Goal: Task Accomplishment & Management: Use online tool/utility

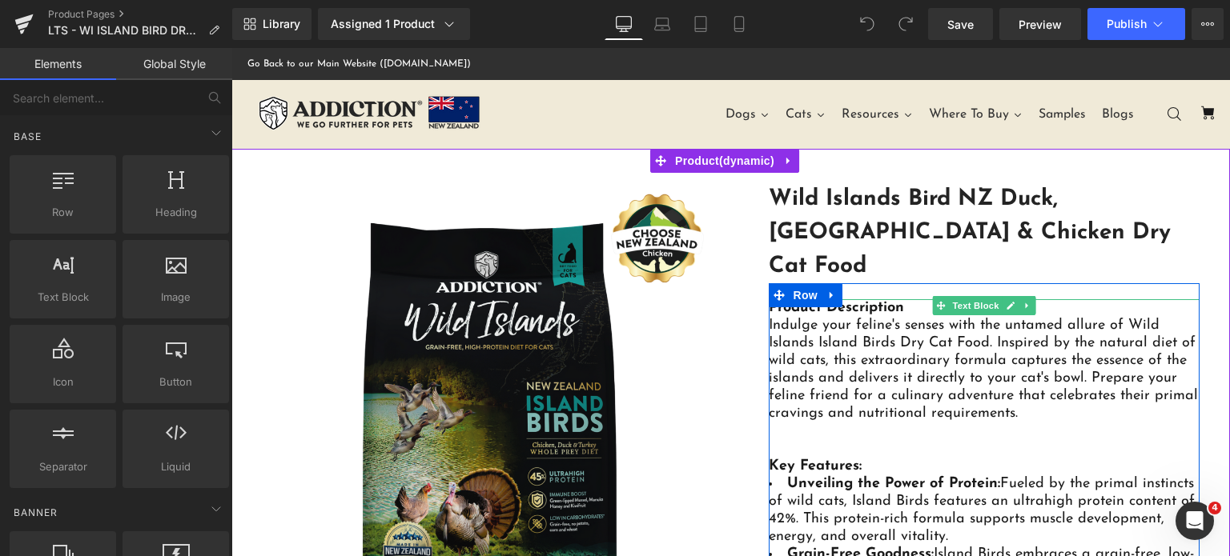
click at [844, 331] on div "Indulge your feline's senses with the untamed allure of Wild Islands Island Bir…" at bounding box center [984, 370] width 431 height 106
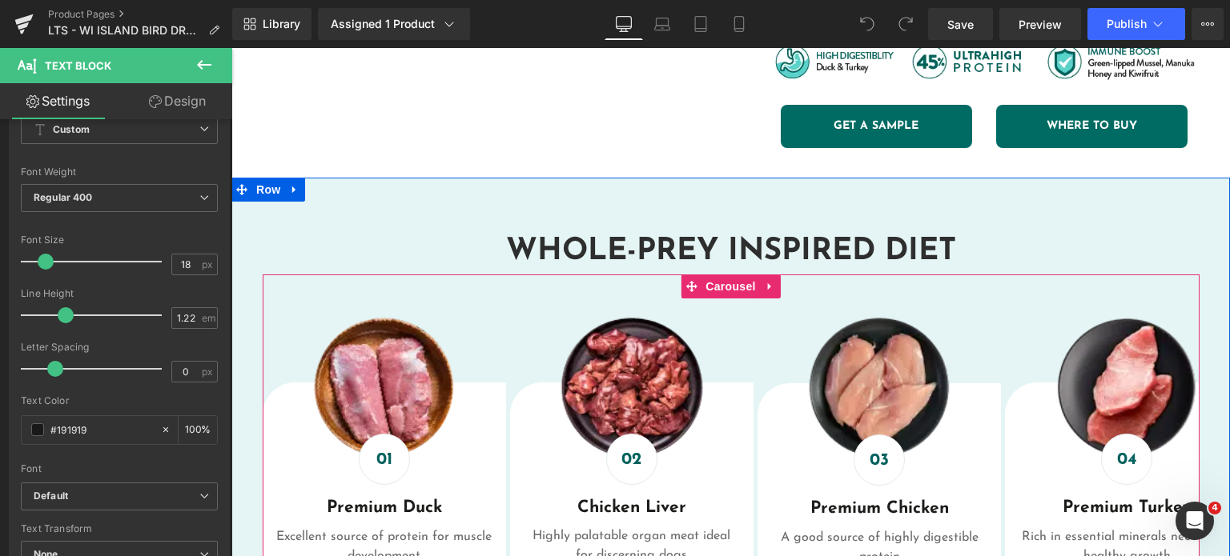
scroll to position [831, 0]
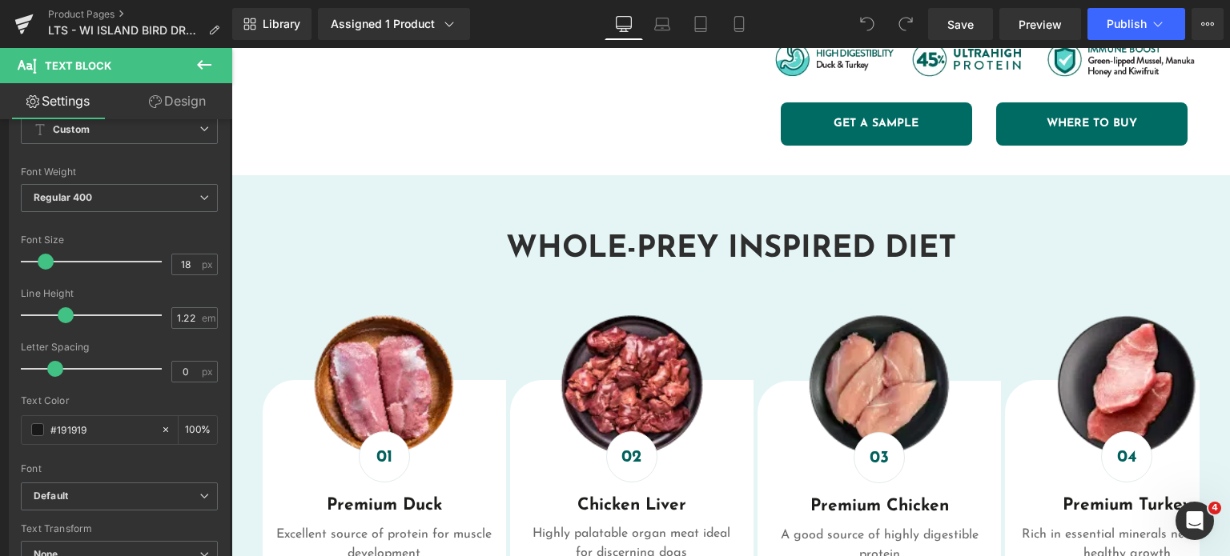
click at [197, 65] on icon at bounding box center [204, 65] width 14 height 10
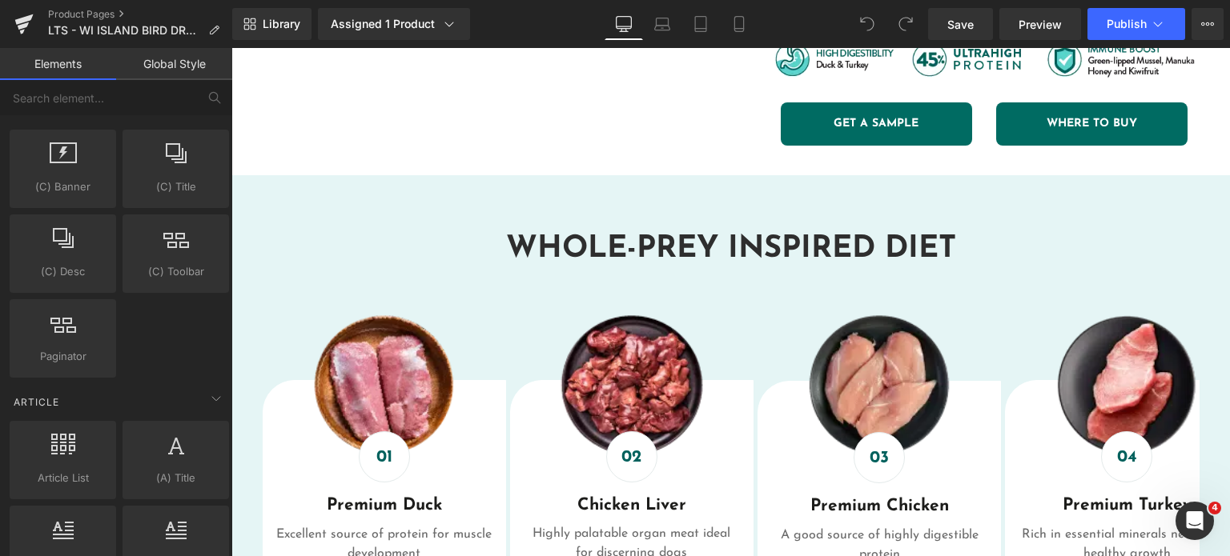
scroll to position [3161, 0]
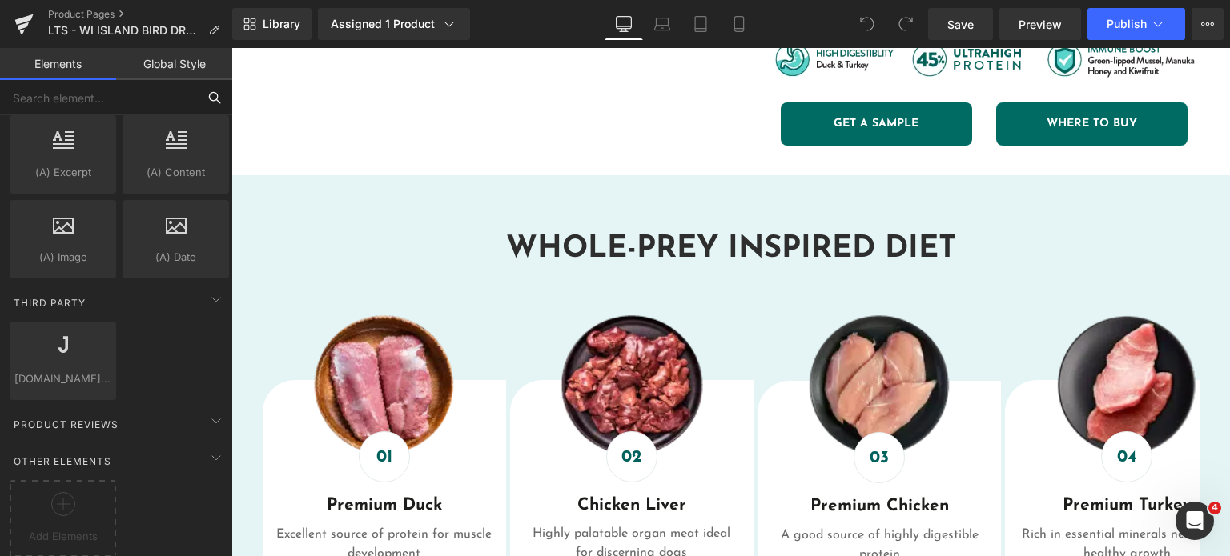
click at [153, 86] on input "text" at bounding box center [98, 97] width 197 height 35
click at [157, 76] on link "Global Style" at bounding box center [174, 64] width 116 height 32
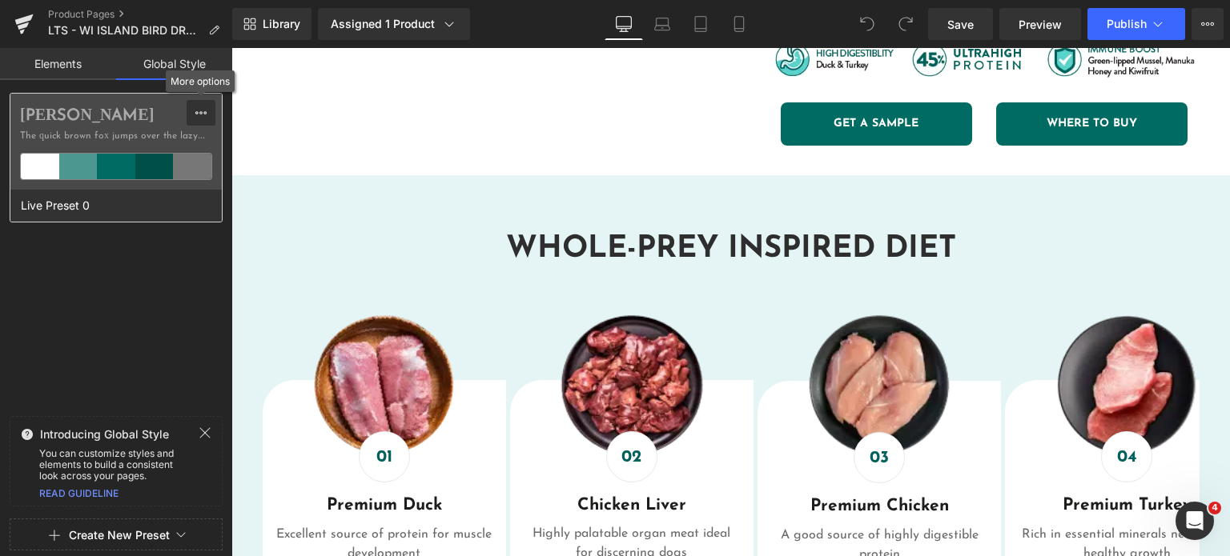
click at [214, 124] on button at bounding box center [201, 113] width 29 height 26
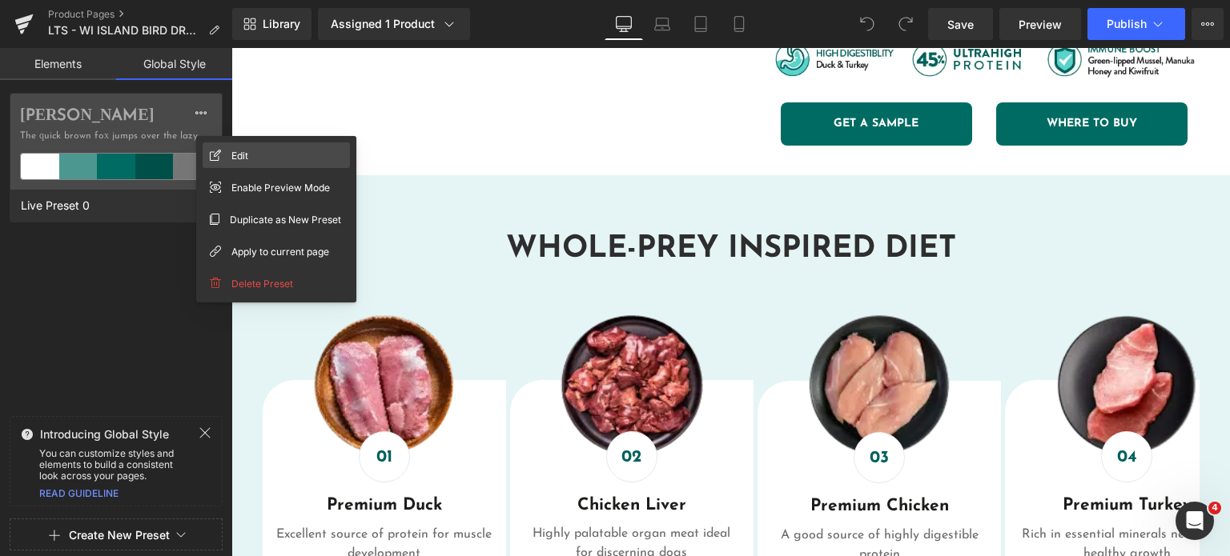
click at [246, 159] on span "Edit" at bounding box center [239, 155] width 17 height 17
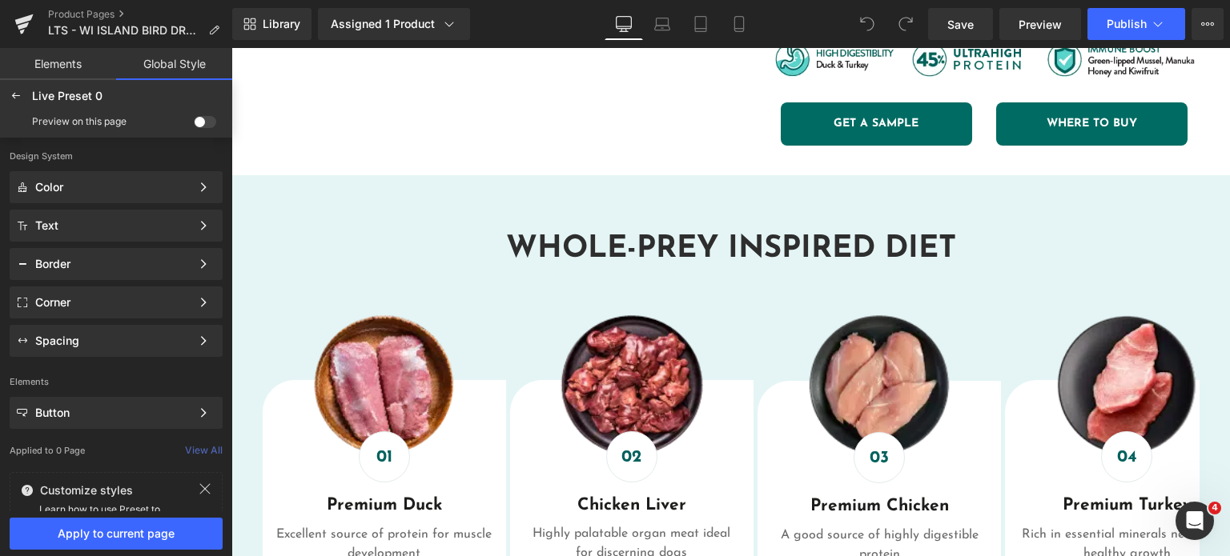
click at [207, 491] on icon at bounding box center [205, 489] width 10 height 10
click at [199, 459] on div "Applied to 0 Page View All" at bounding box center [116, 451] width 232 height 30
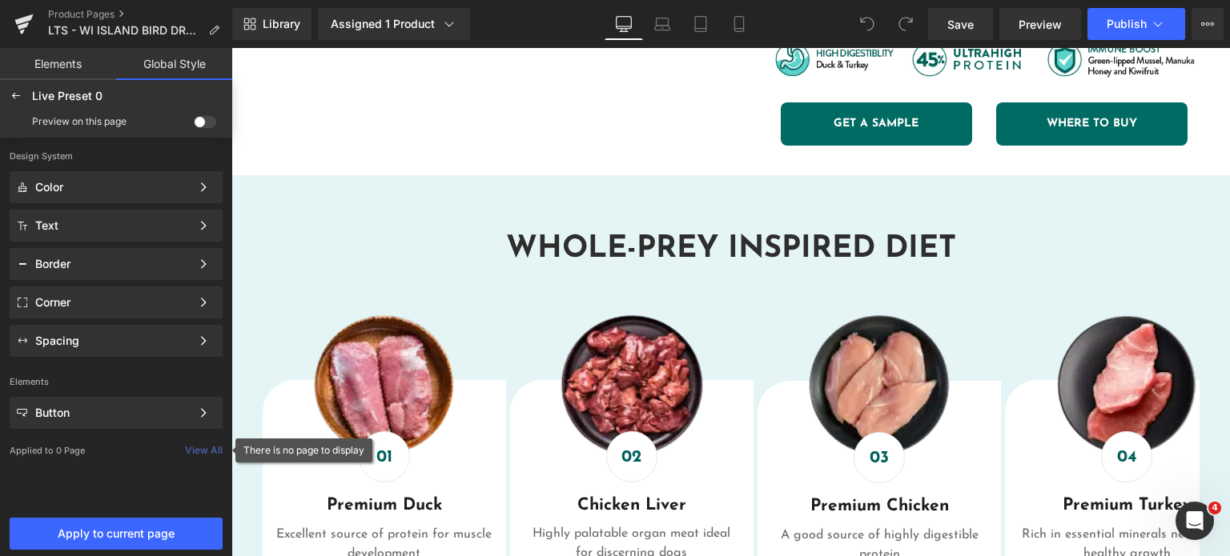
click at [196, 442] on div "Applied to 0 Page View All" at bounding box center [116, 451] width 232 height 30
click at [194, 457] on div "Applied to 0 Page View All" at bounding box center [116, 451] width 232 height 30
click at [194, 449] on div "View All" at bounding box center [208, 450] width 47 height 11
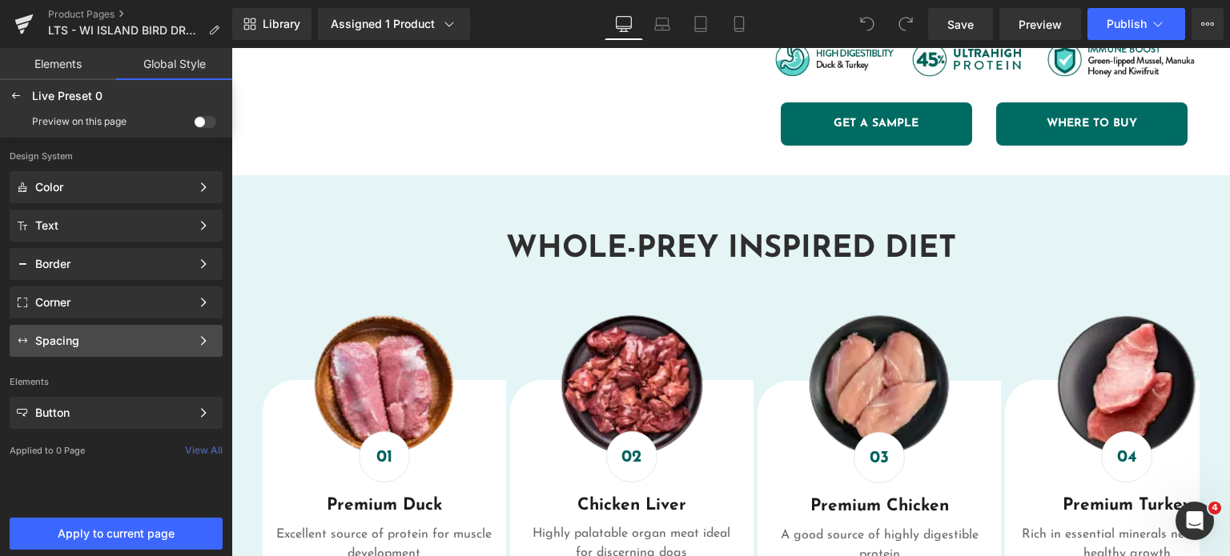
click at [144, 346] on div "Spacing" at bounding box center [112, 341] width 155 height 13
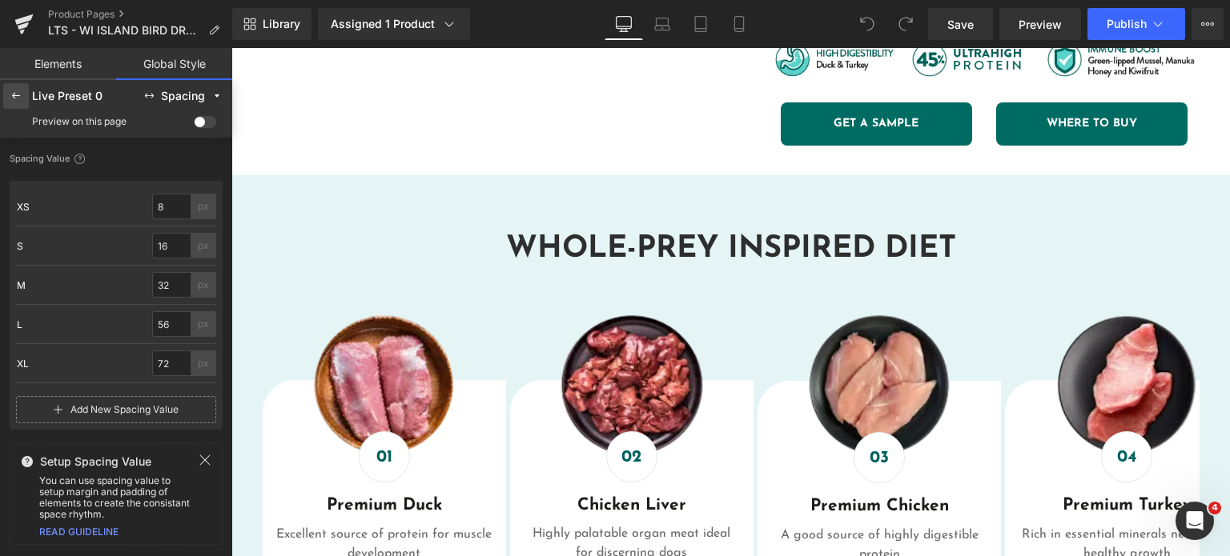
click at [15, 105] on div at bounding box center [16, 96] width 26 height 26
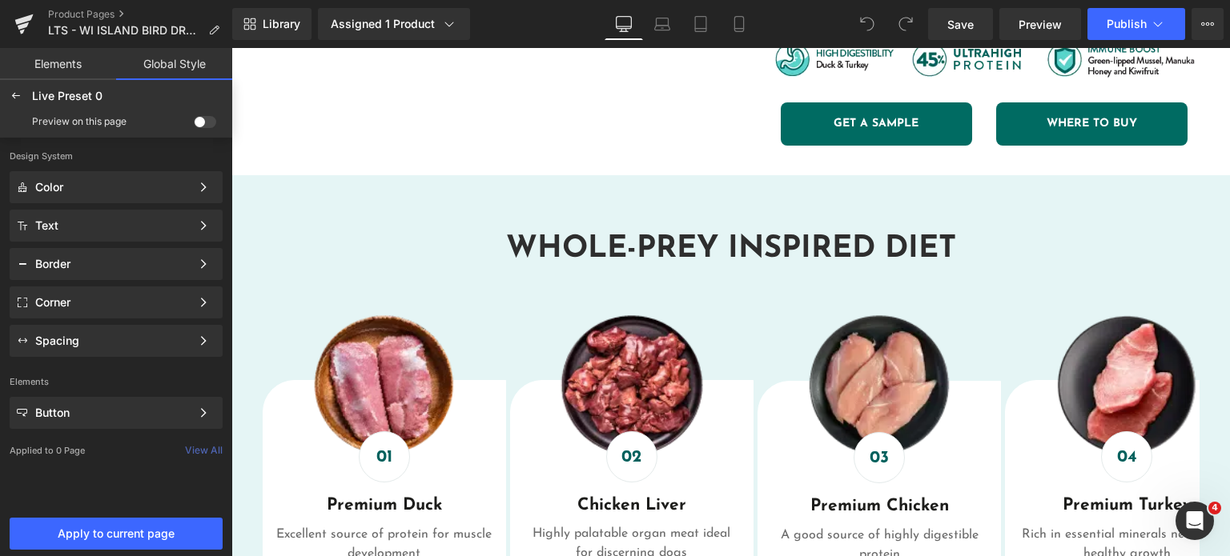
click at [55, 70] on link "Elements" at bounding box center [58, 64] width 116 height 32
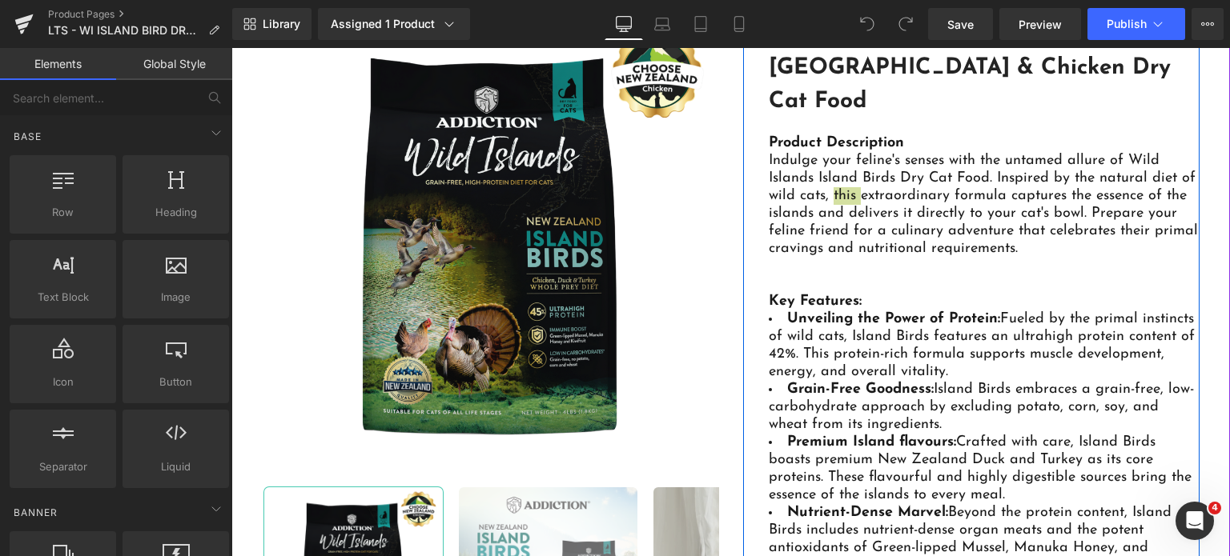
scroll to position [0, 0]
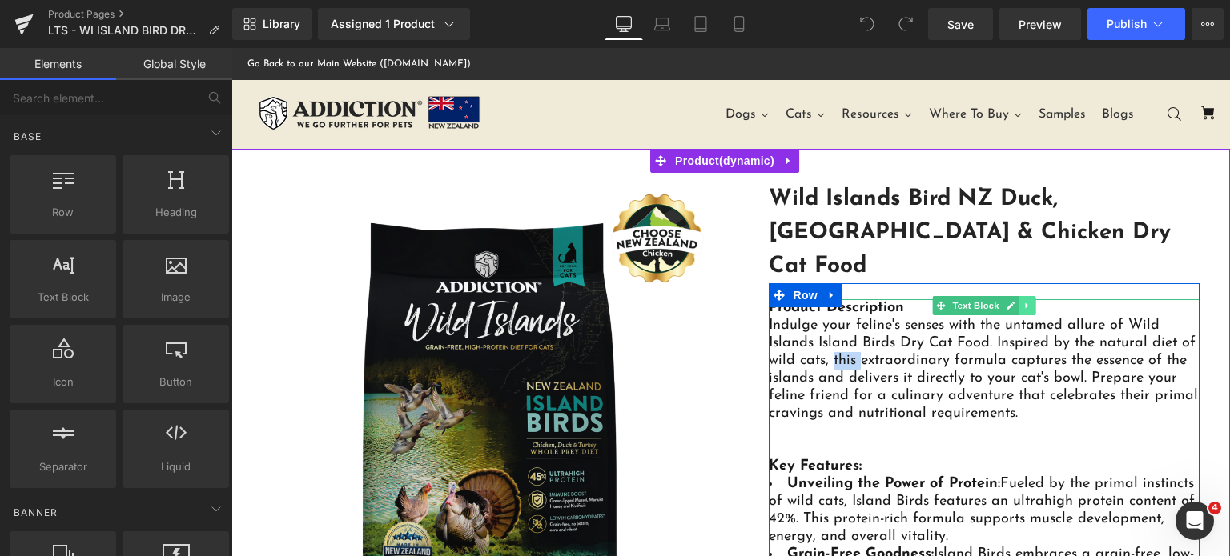
click at [1025, 296] on link at bounding box center [1026, 305] width 17 height 19
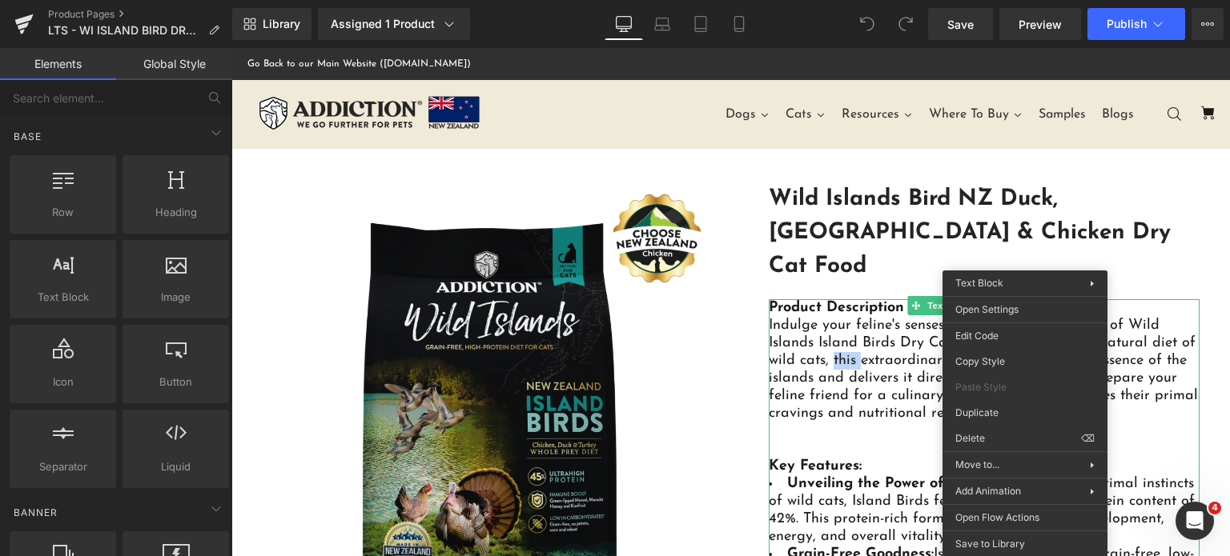
click at [884, 323] on div "Indulge your feline's senses with the untamed allure of Wild Islands Island Bir…" at bounding box center [984, 370] width 431 height 106
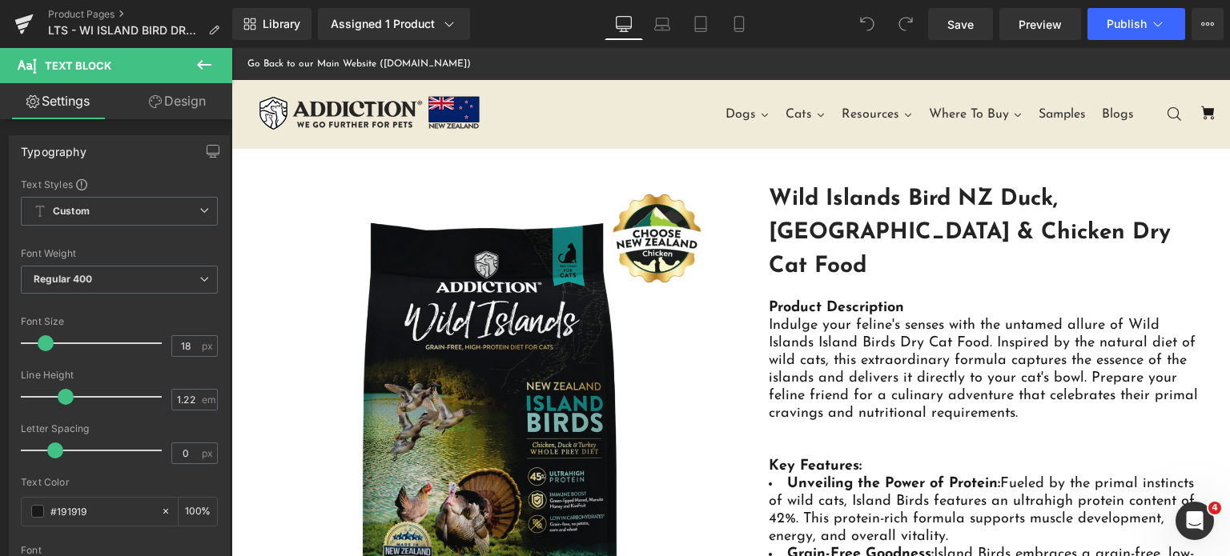
click at [199, 66] on icon at bounding box center [204, 65] width 14 height 10
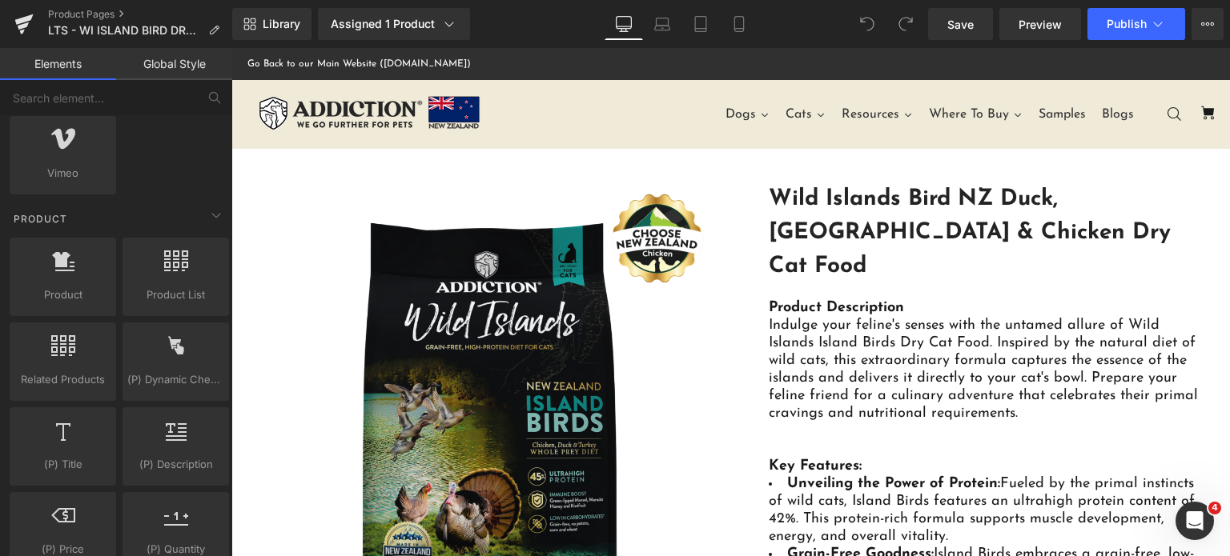
scroll to position [1278, 0]
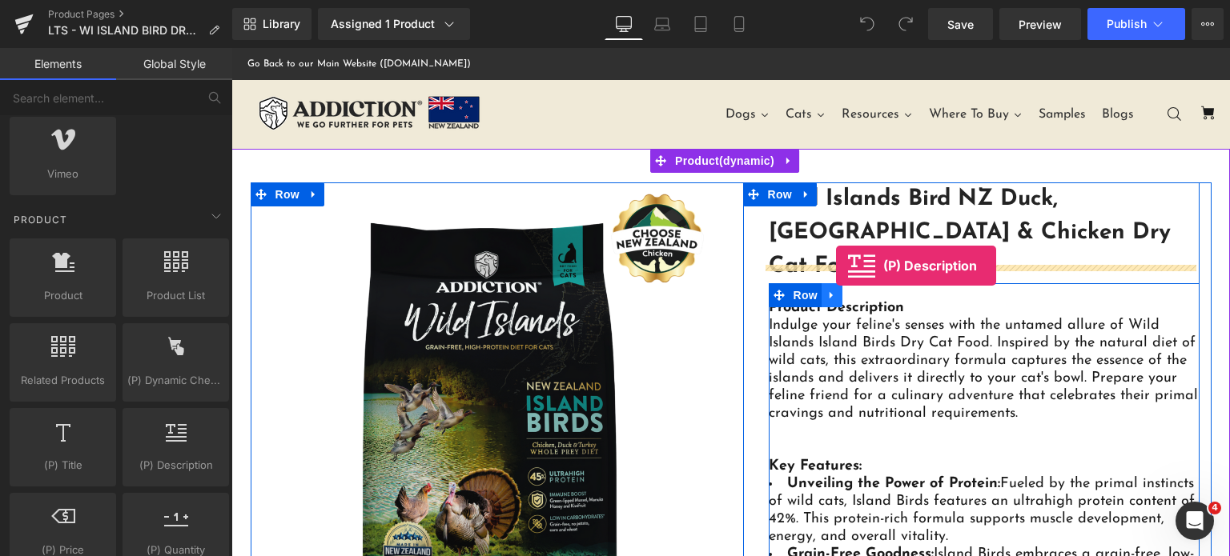
drag, startPoint x: 371, startPoint y: 487, endPoint x: 836, endPoint y: 266, distance: 514.3
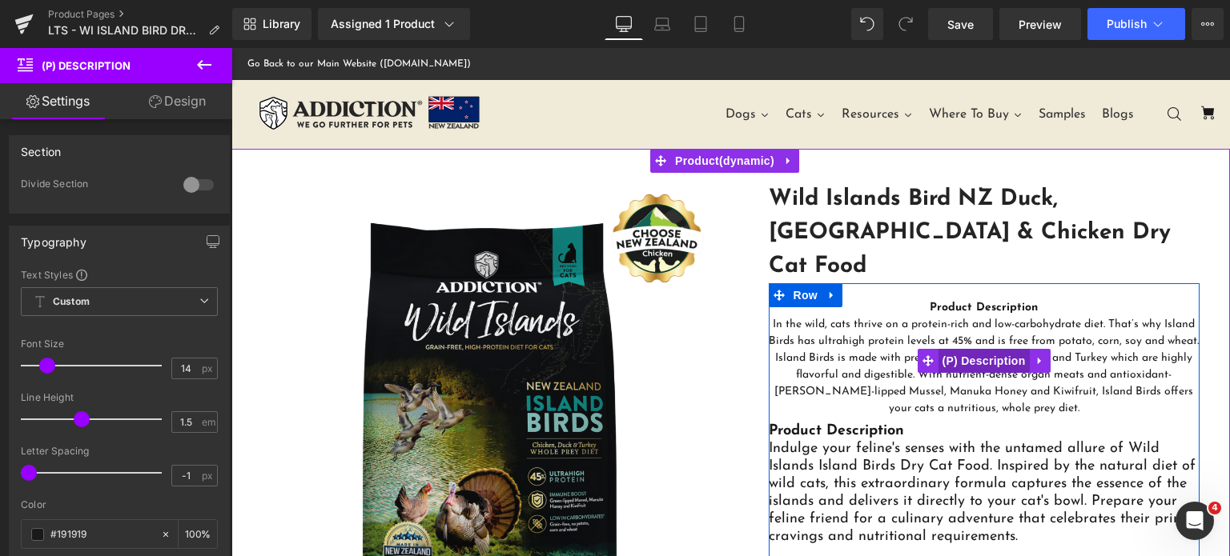
click at [970, 349] on span "(P) Description" at bounding box center [983, 361] width 91 height 24
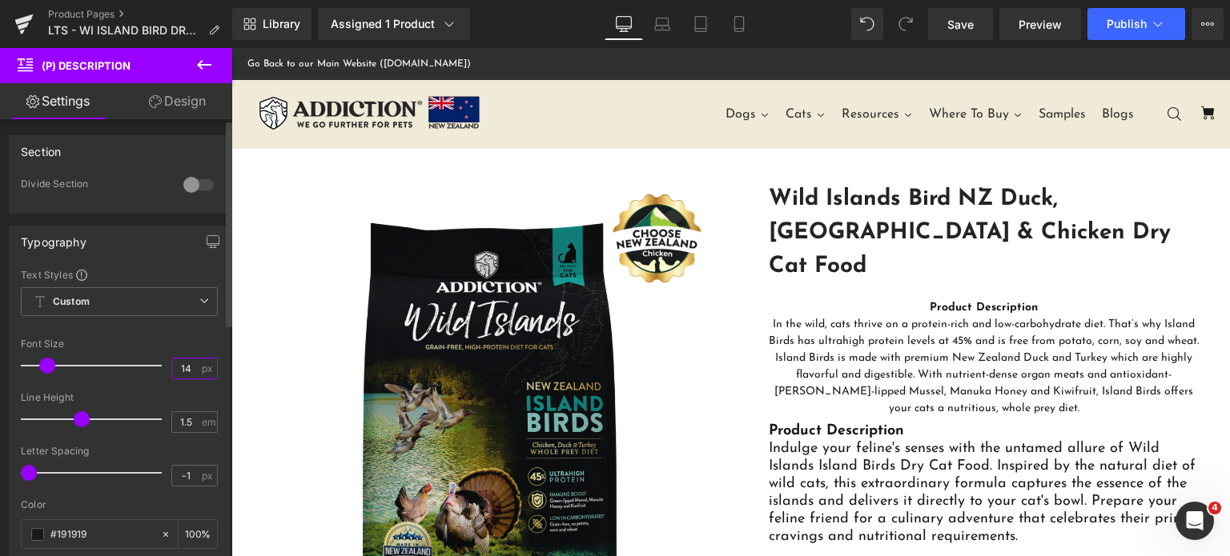
click at [186, 374] on input "14" at bounding box center [186, 369] width 28 height 20
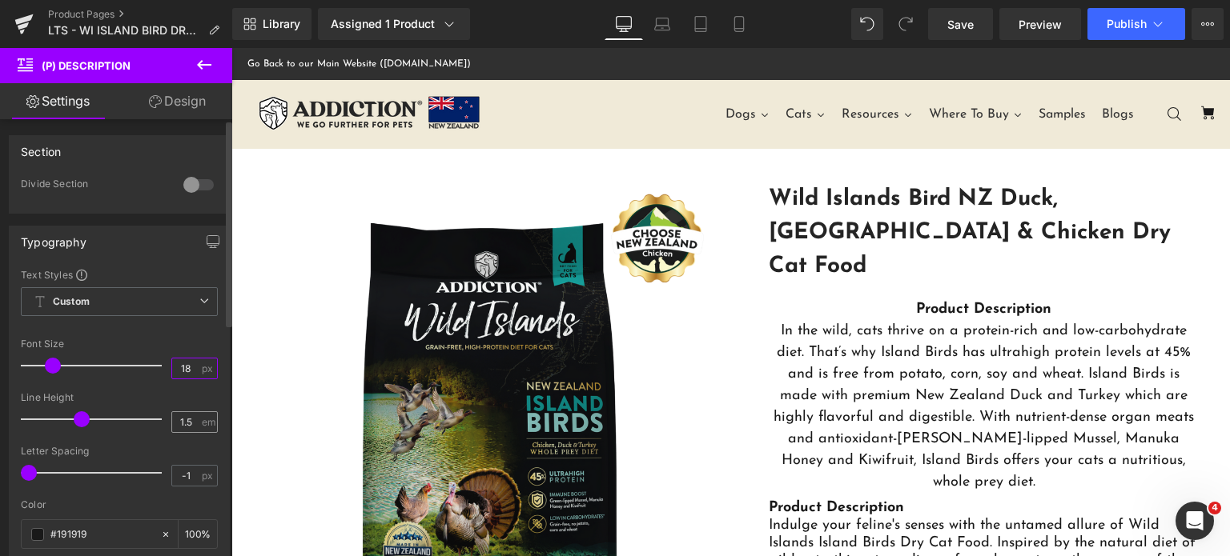
type input "18"
click at [186, 417] on input "1.5" at bounding box center [186, 422] width 28 height 20
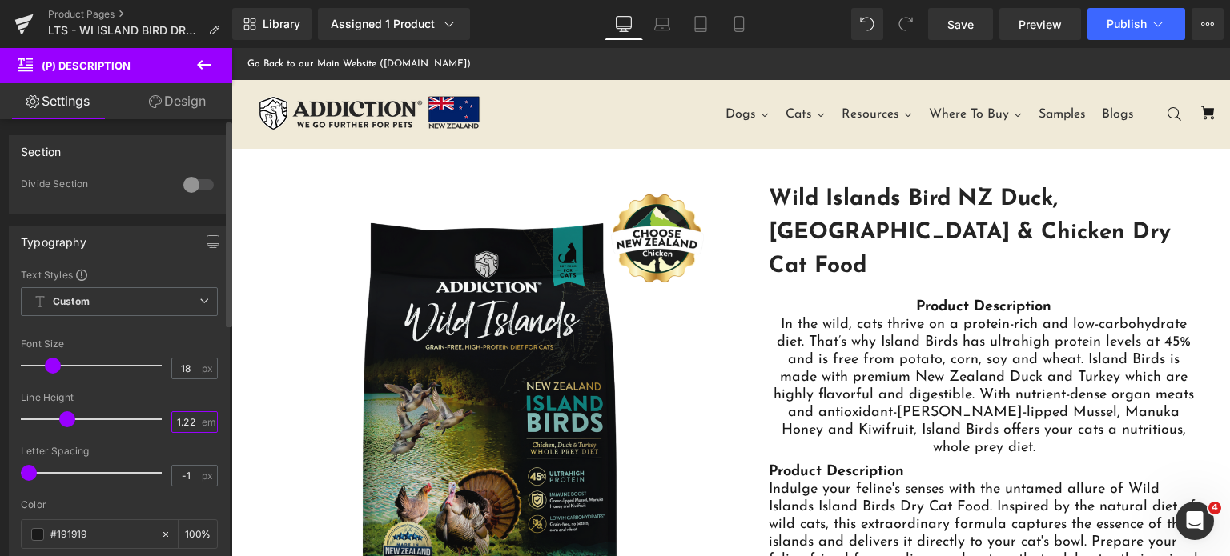
type input "1.22"
click at [155, 396] on div "Line Height" at bounding box center [119, 397] width 197 height 11
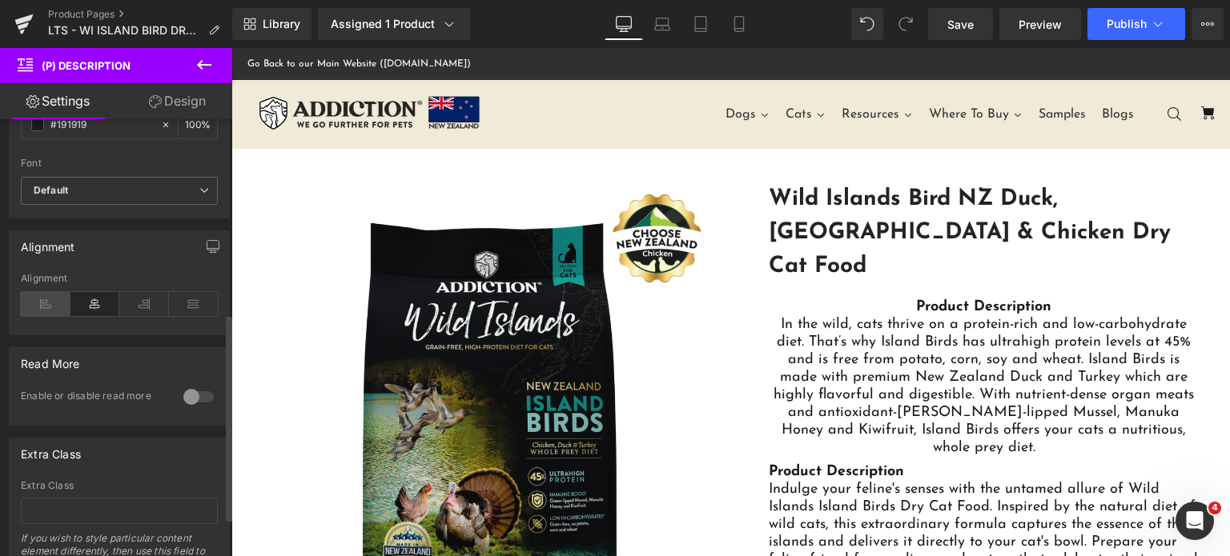
click at [32, 305] on icon at bounding box center [46, 304] width 50 height 24
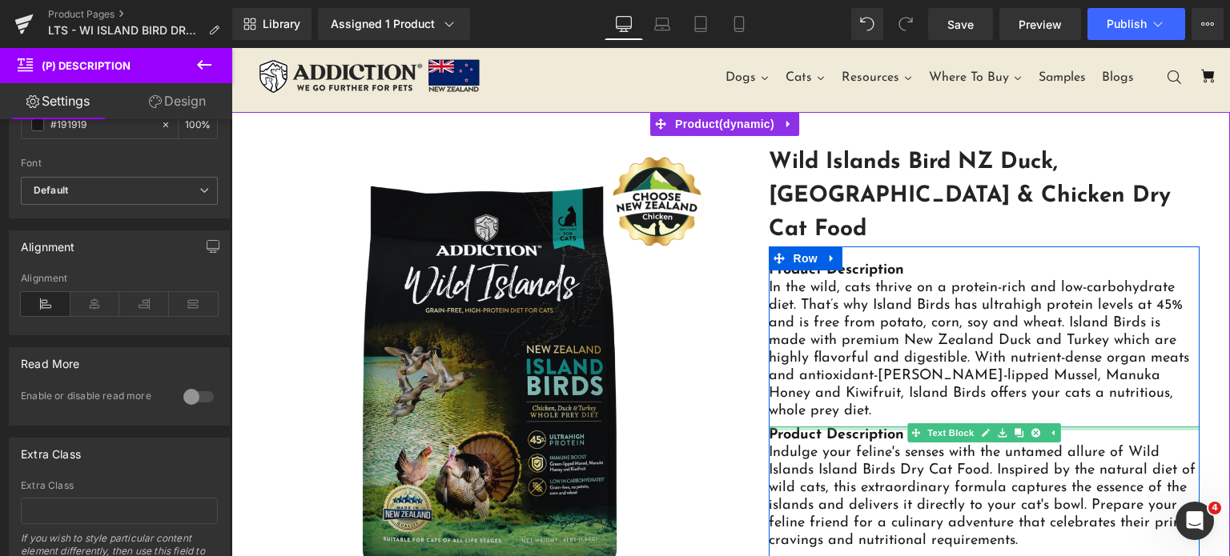
scroll to position [50, 0]
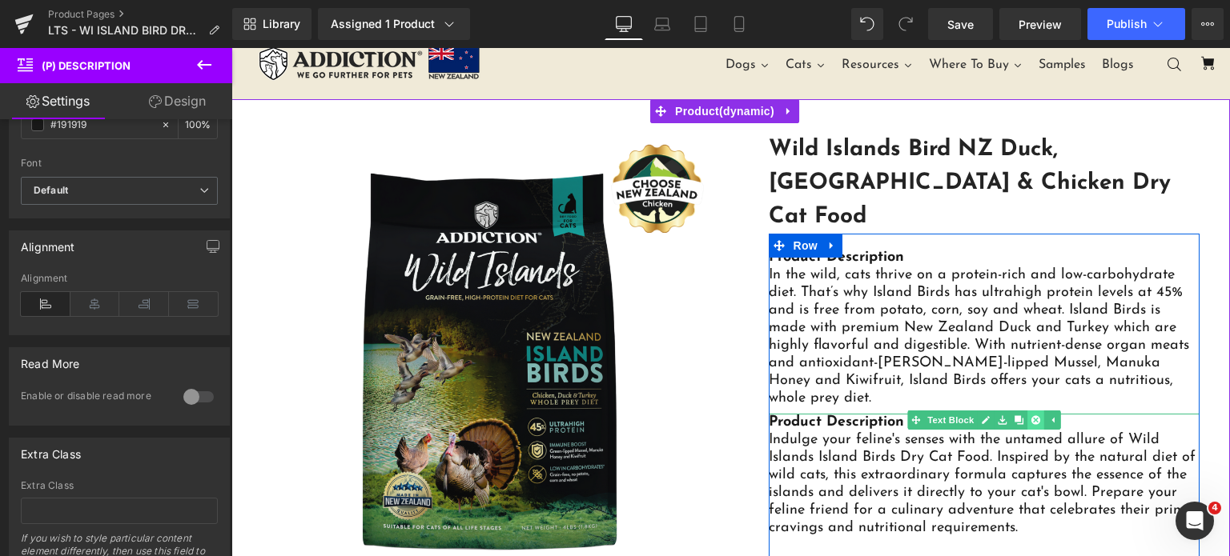
click at [1034, 411] on link at bounding box center [1034, 420] width 17 height 19
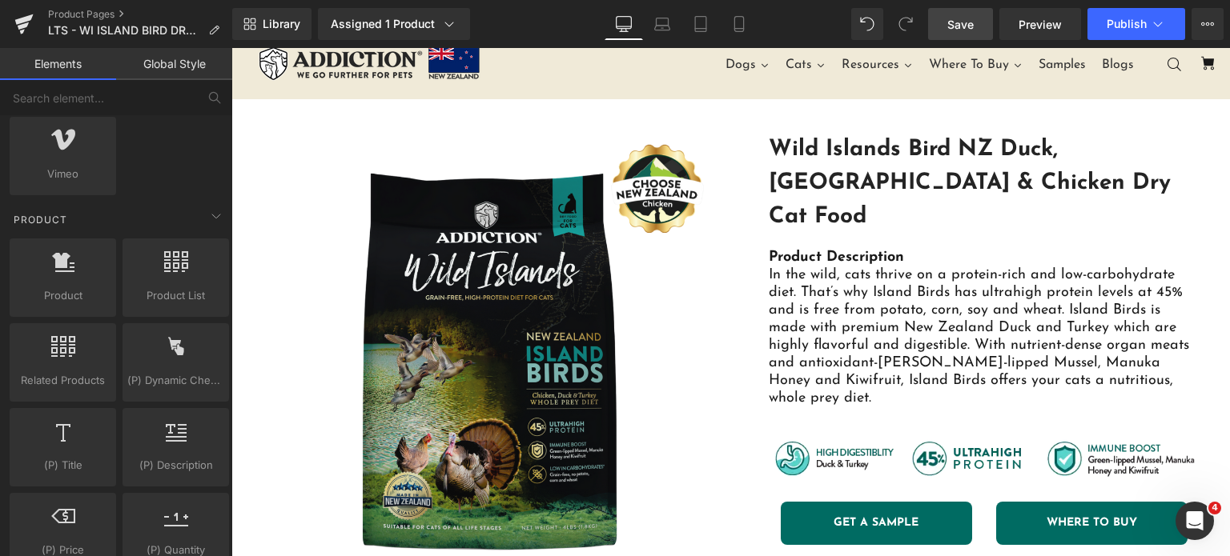
click at [958, 24] on span "Save" at bounding box center [960, 24] width 26 height 17
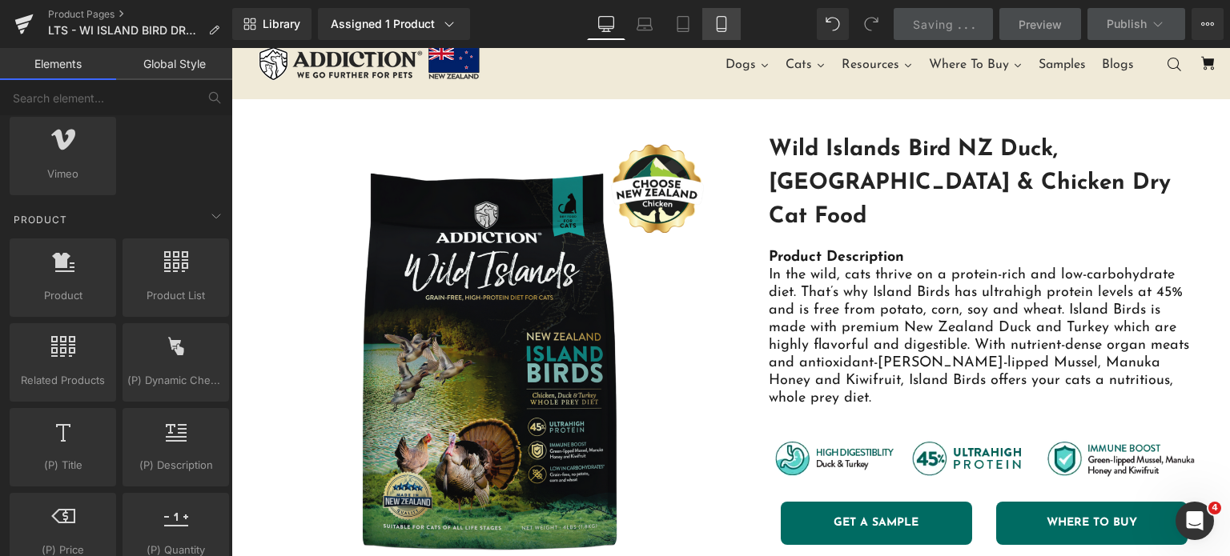
click at [719, 23] on icon at bounding box center [721, 24] width 16 height 16
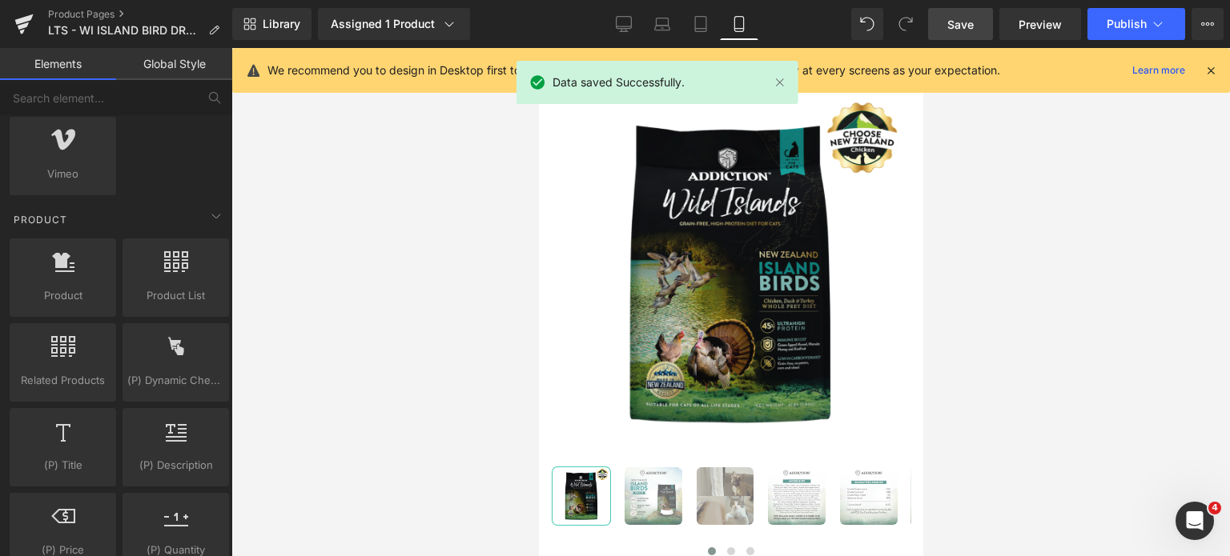
drag, startPoint x: 718, startPoint y: 23, endPoint x: 480, endPoint y: 257, distance: 334.0
click at [480, 257] on div at bounding box center [730, 302] width 998 height 508
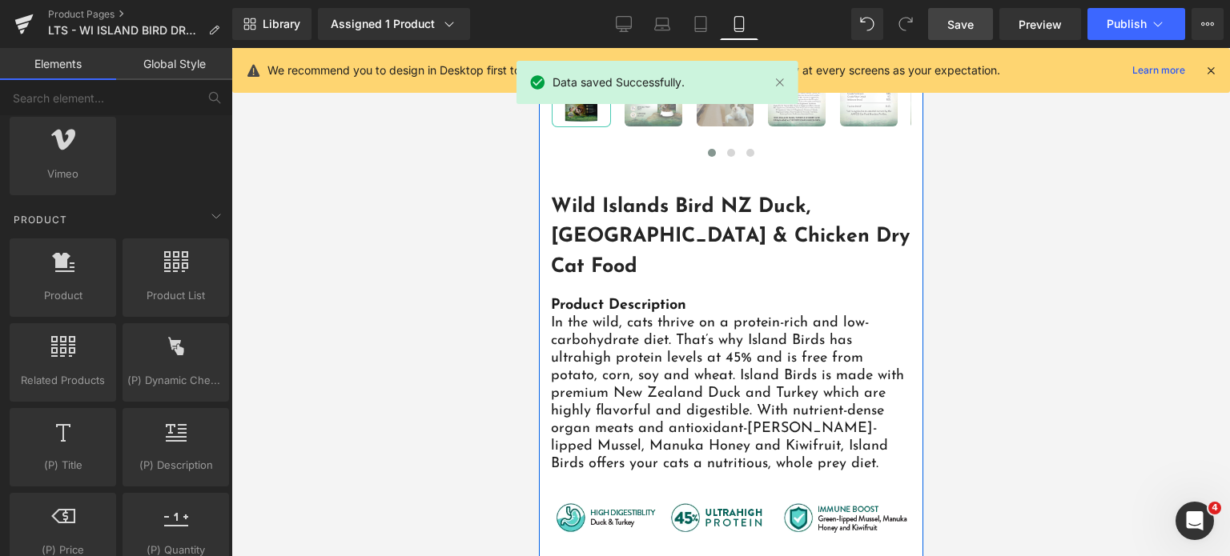
scroll to position [448, 0]
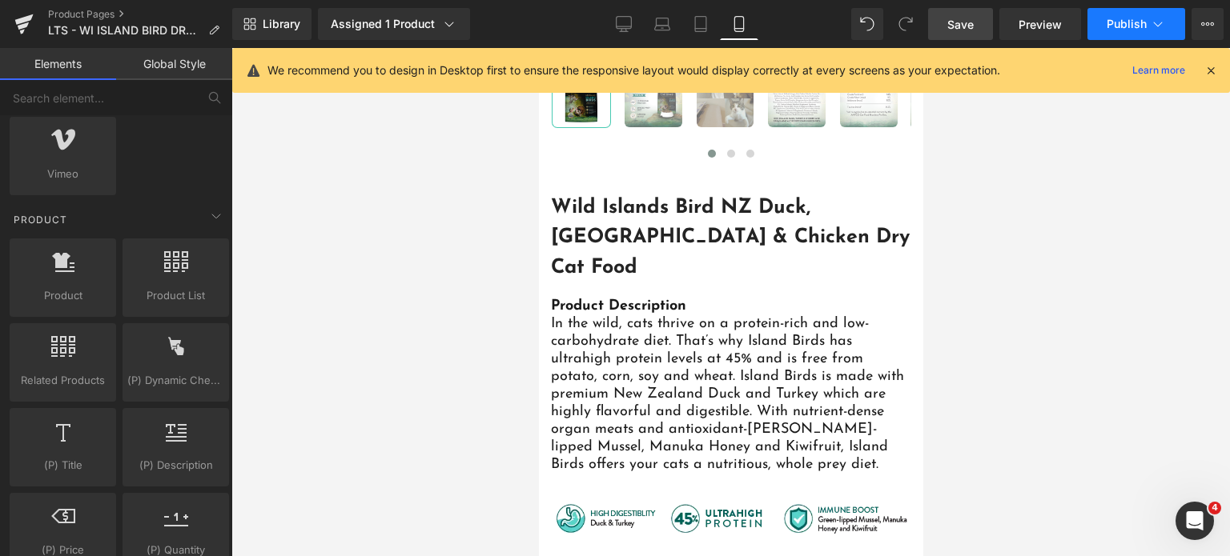
click at [1105, 21] on button "Publish" at bounding box center [1136, 24] width 98 height 32
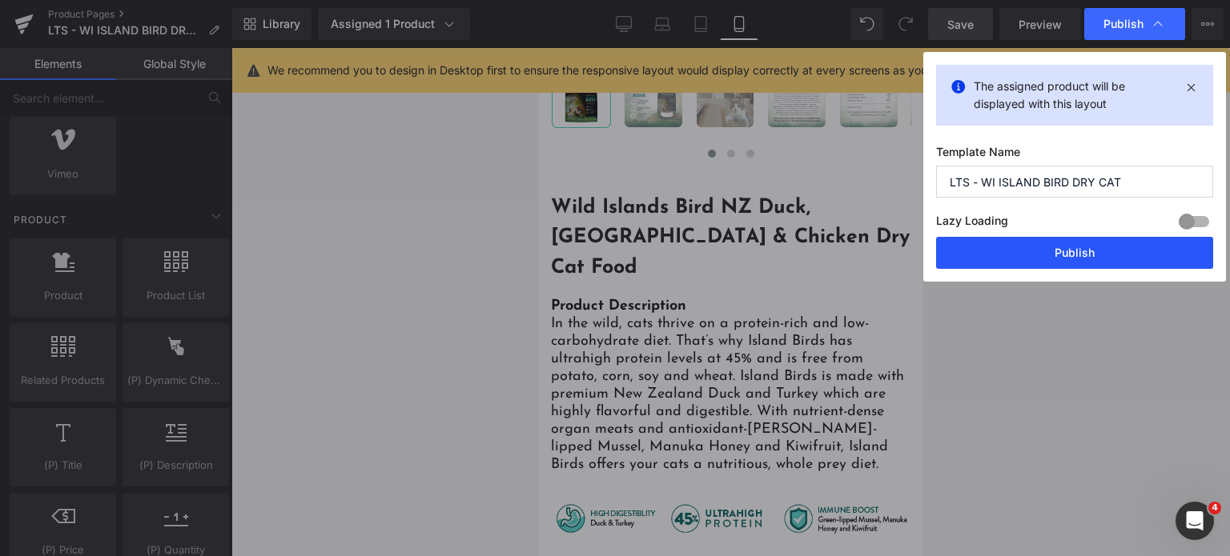
click at [988, 251] on button "Publish" at bounding box center [1074, 253] width 277 height 32
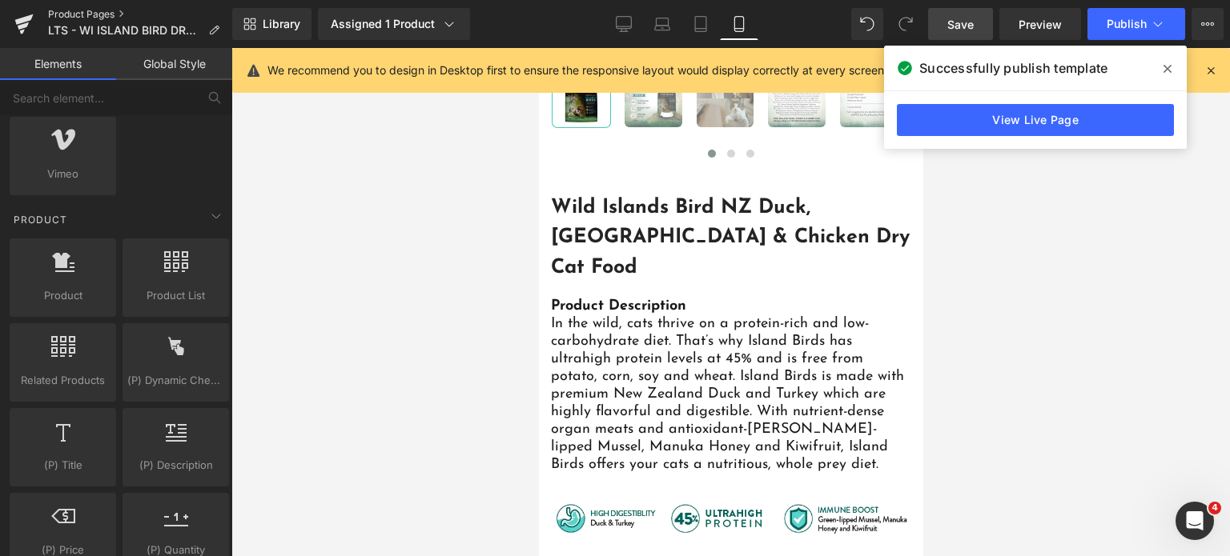
click at [63, 14] on link "Product Pages" at bounding box center [140, 14] width 184 height 13
